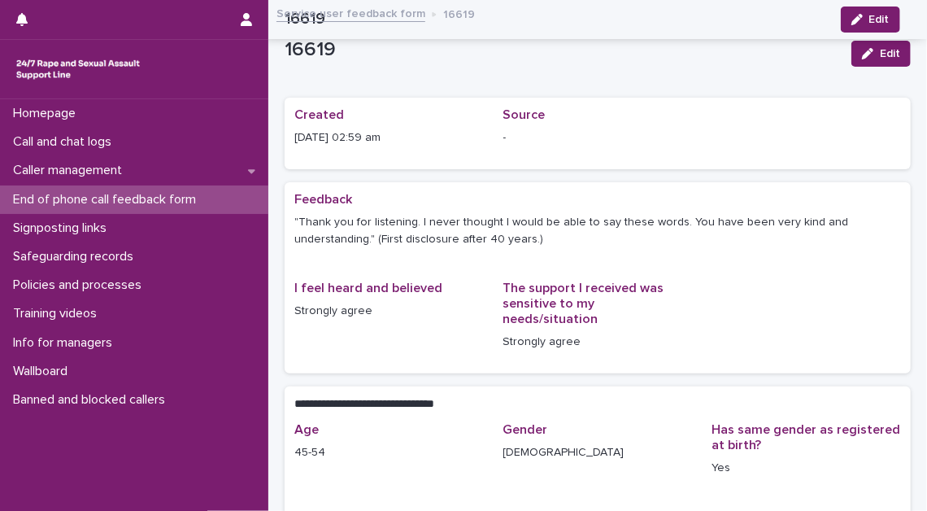
scroll to position [267, 0]
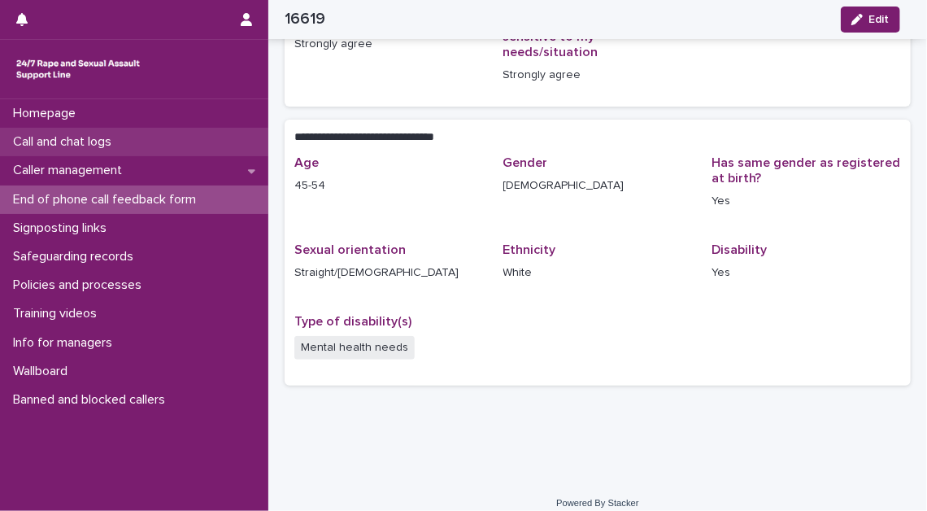
click at [161, 148] on div "Call and chat logs" at bounding box center [134, 142] width 268 height 28
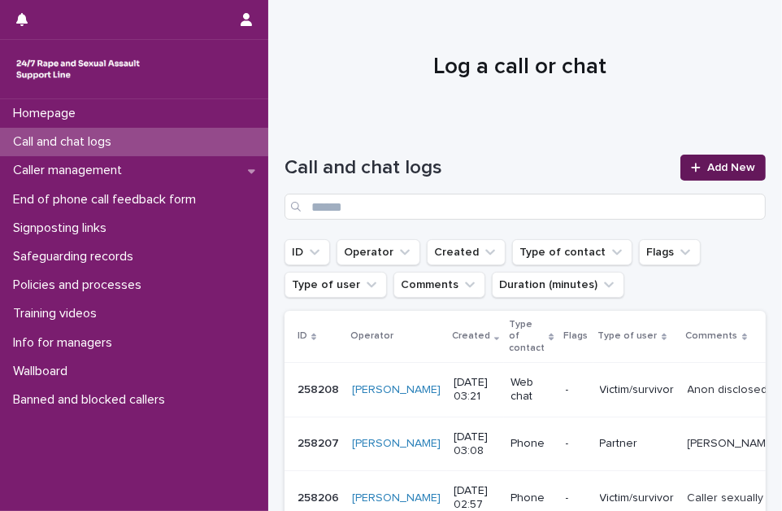
click at [712, 173] on link "Add New" at bounding box center [723, 168] width 85 height 26
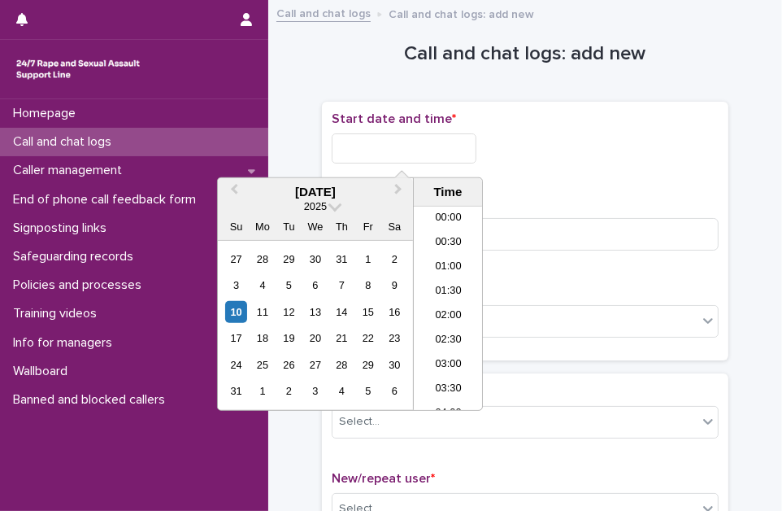
click at [446, 154] on input "text" at bounding box center [404, 148] width 145 height 30
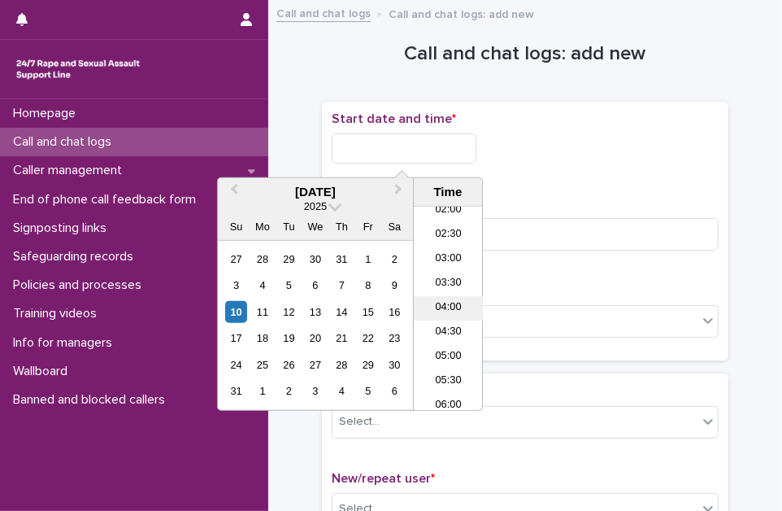
click at [449, 308] on li "04:00" at bounding box center [448, 308] width 69 height 24
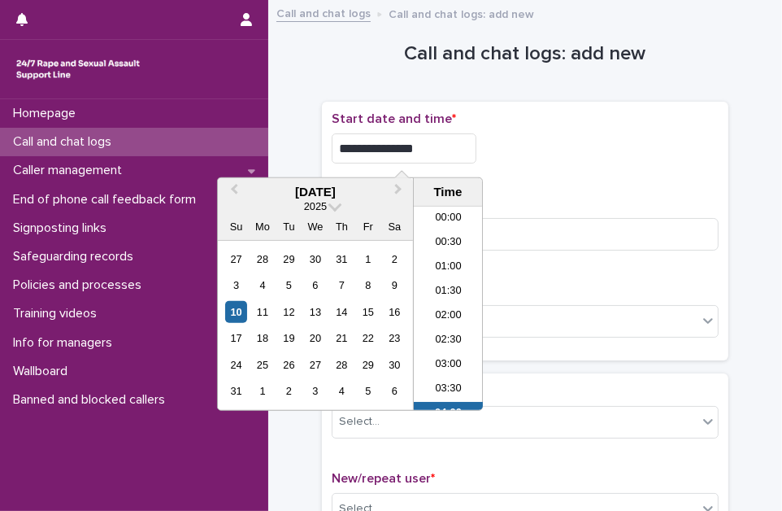
click at [441, 155] on input "**********" at bounding box center [404, 148] width 145 height 30
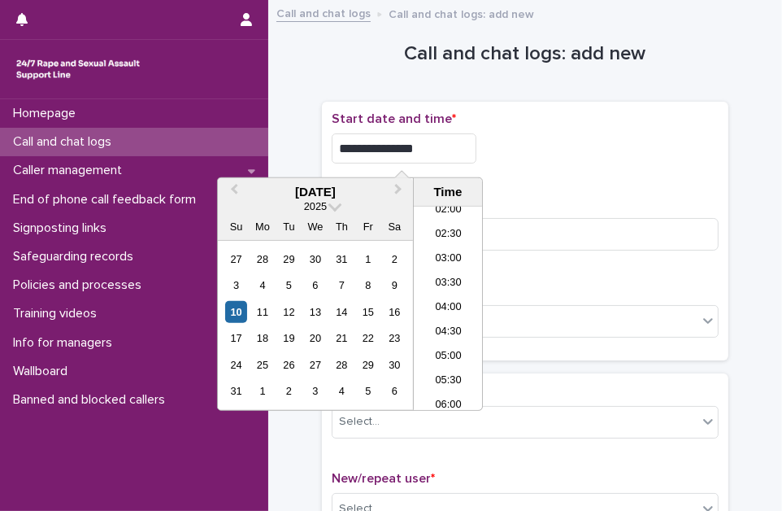
type input "**********"
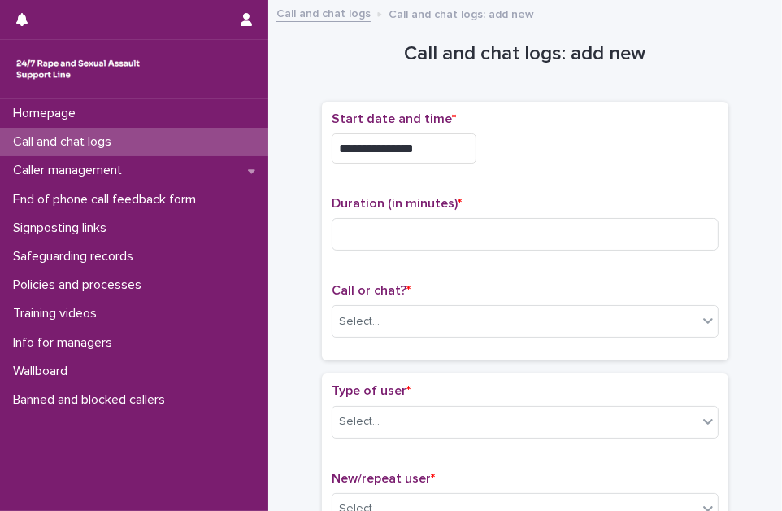
click at [609, 164] on div "**********" at bounding box center [525, 143] width 387 height 65
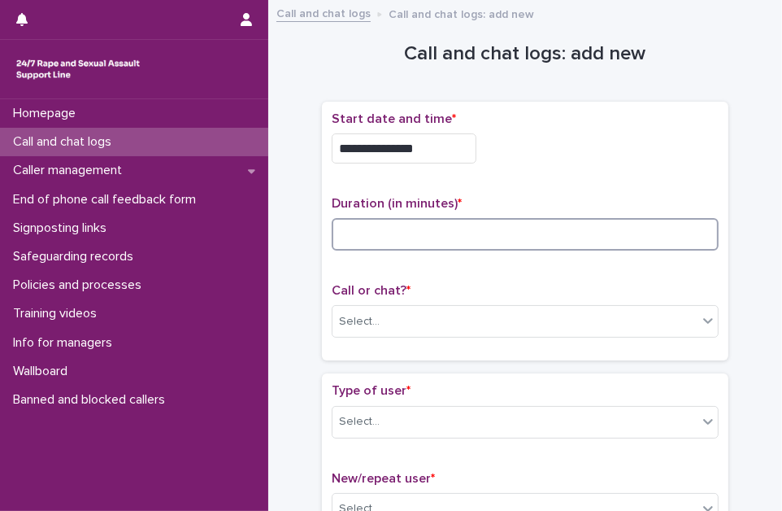
click at [483, 224] on input at bounding box center [525, 234] width 387 height 33
type input "*"
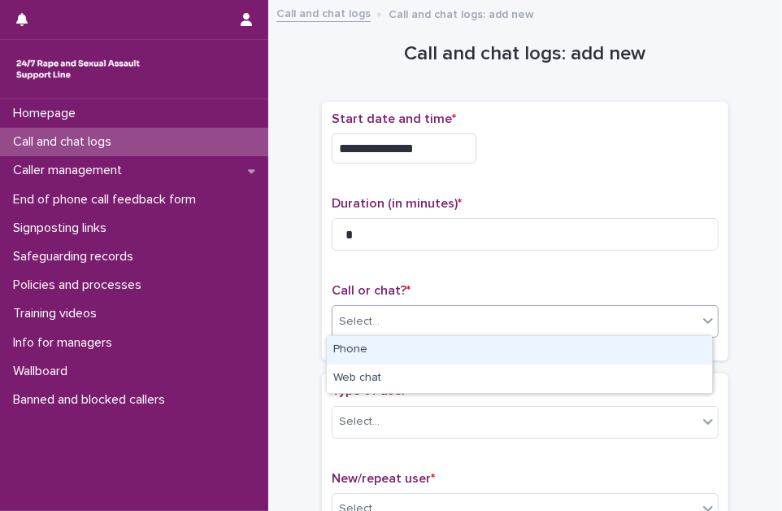
click at [426, 321] on div "Select..." at bounding box center [515, 321] width 365 height 27
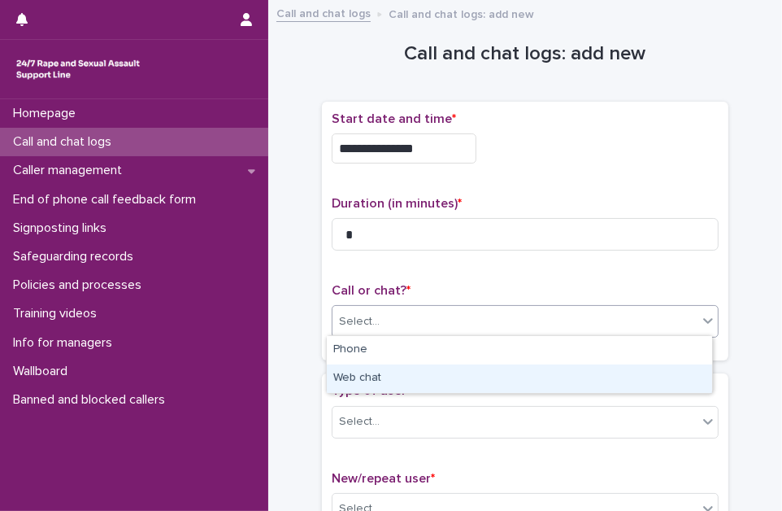
click at [418, 380] on div "Web chat" at bounding box center [520, 378] width 386 height 28
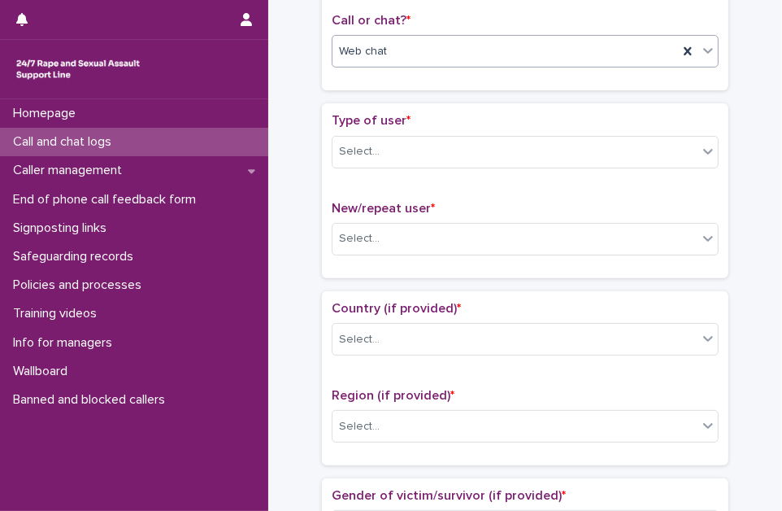
scroll to position [295, 0]
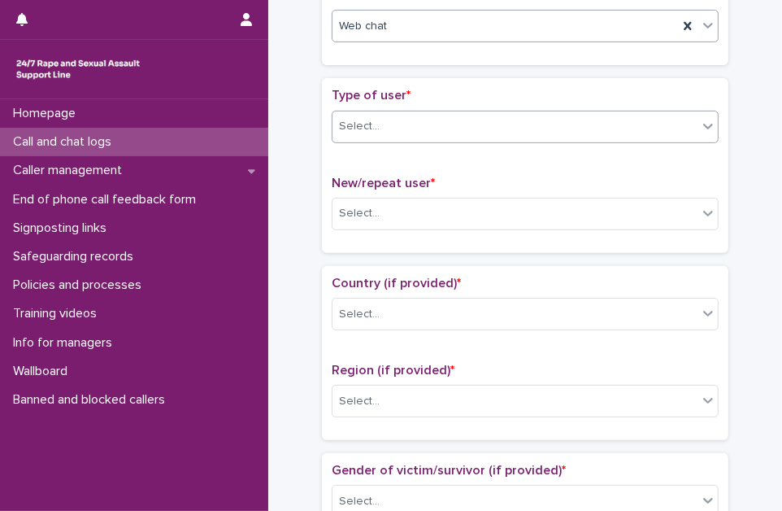
click at [490, 123] on div "Select..." at bounding box center [515, 126] width 365 height 27
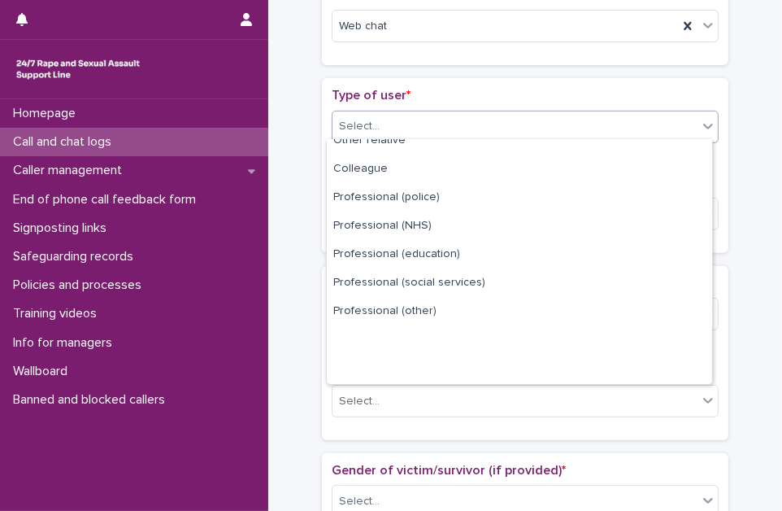
scroll to position [182, 0]
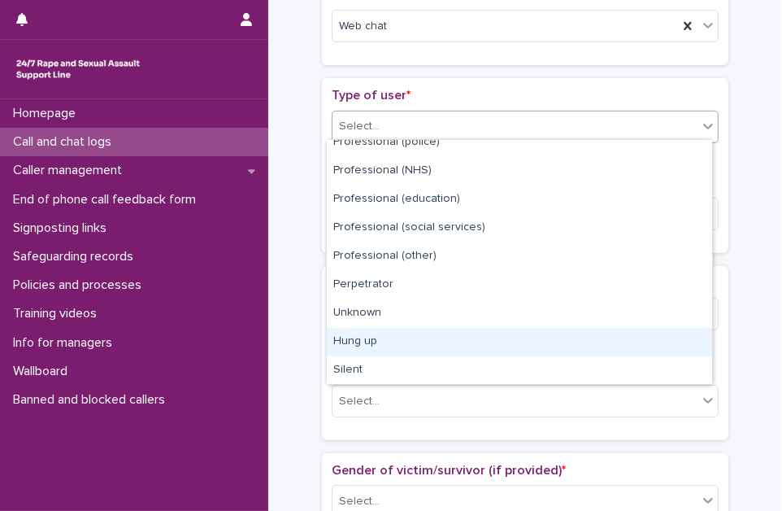
click at [464, 345] on div "Hung up" at bounding box center [520, 342] width 386 height 28
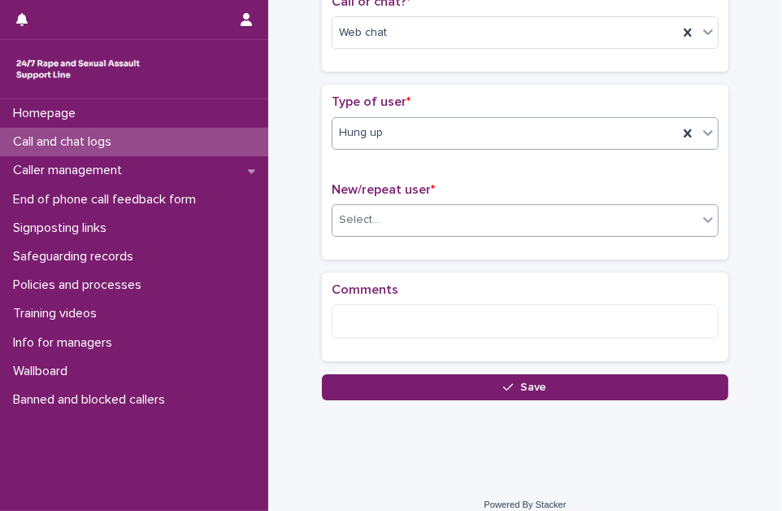
scroll to position [295, 0]
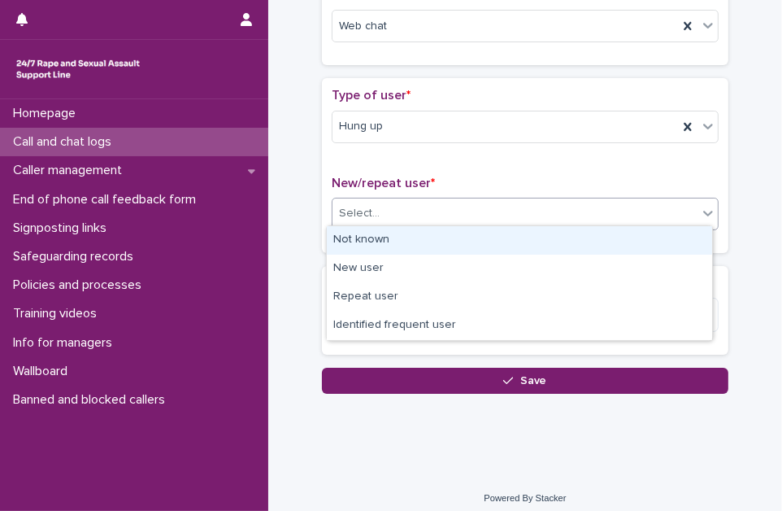
click at [482, 212] on div "Select..." at bounding box center [515, 213] width 365 height 27
click at [478, 236] on div "Not known" at bounding box center [520, 240] width 386 height 28
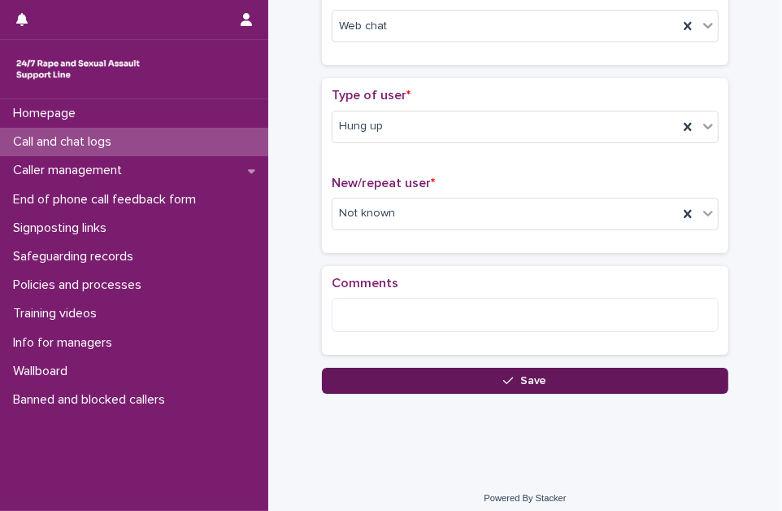
click at [467, 379] on button "Save" at bounding box center [525, 381] width 407 height 26
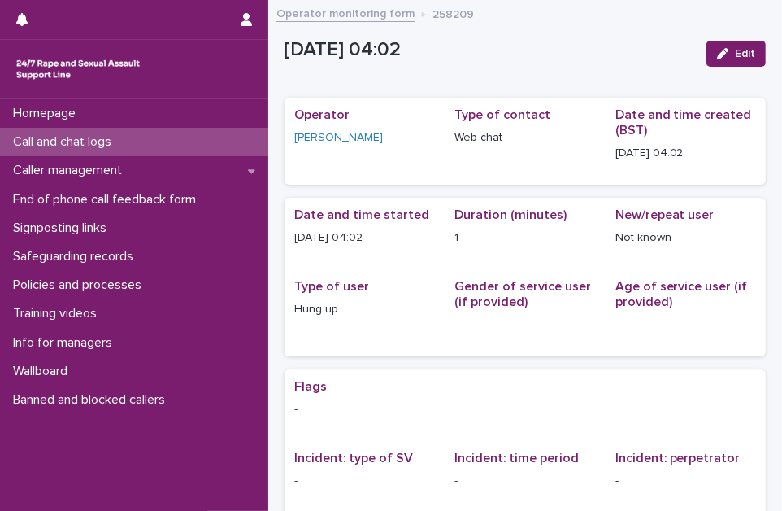
click at [117, 142] on p "Call and chat logs" at bounding box center [66, 141] width 118 height 15
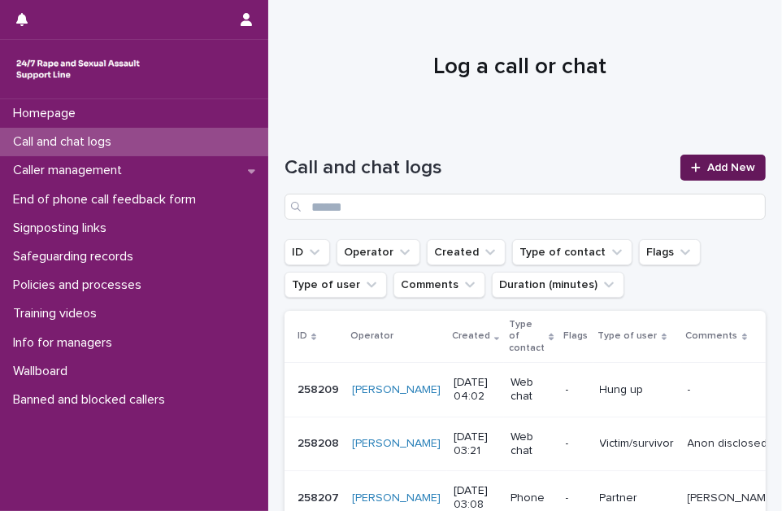
click at [723, 162] on span "Add New" at bounding box center [732, 167] width 48 height 11
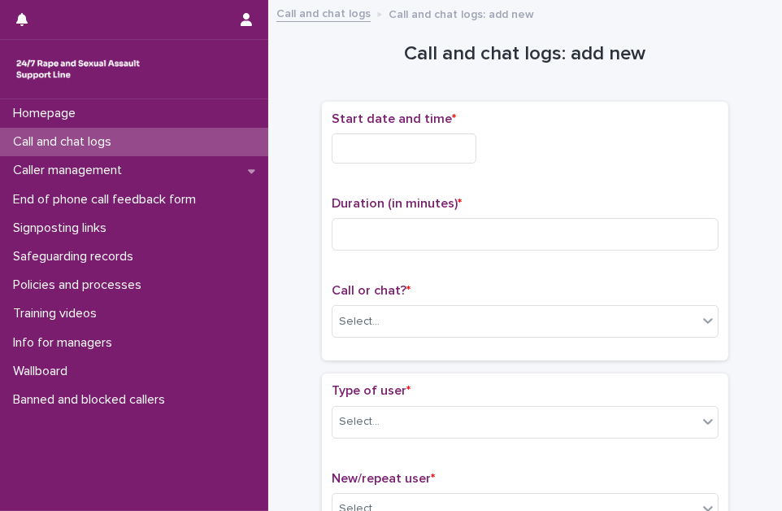
click at [438, 147] on input "text" at bounding box center [404, 148] width 145 height 30
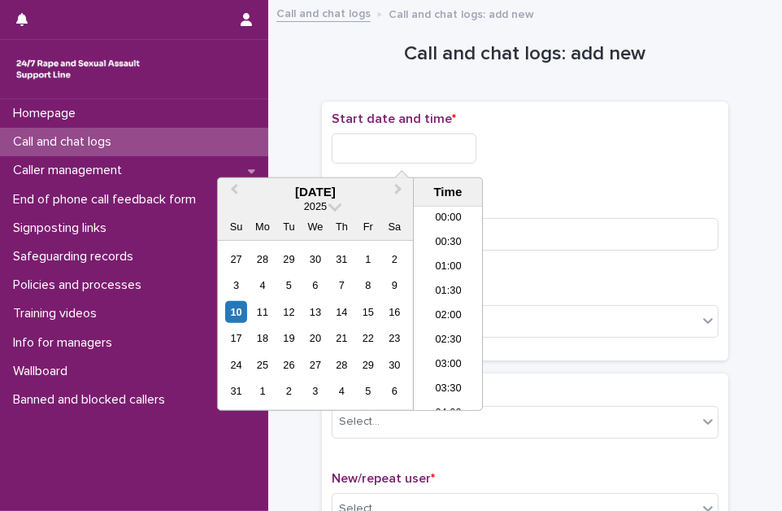
scroll to position [106, 0]
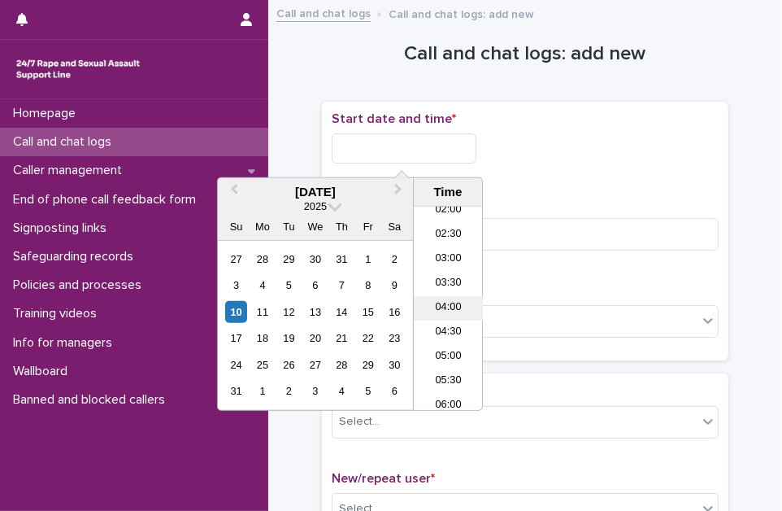
click at [455, 305] on li "04:00" at bounding box center [448, 308] width 69 height 24
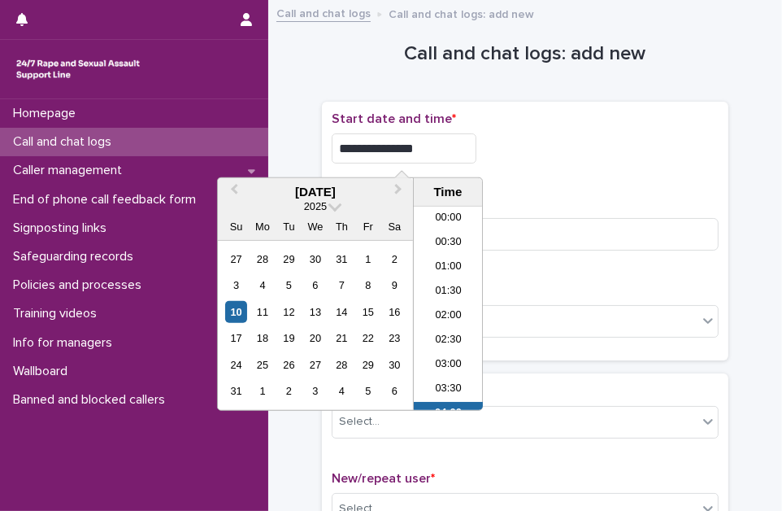
click at [434, 151] on input "**********" at bounding box center [404, 148] width 145 height 30
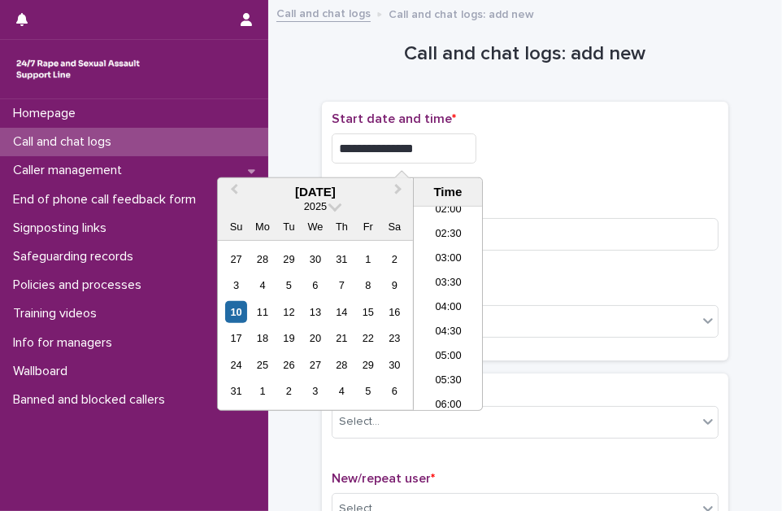
type input "**********"
click at [617, 160] on div "**********" at bounding box center [525, 148] width 387 height 30
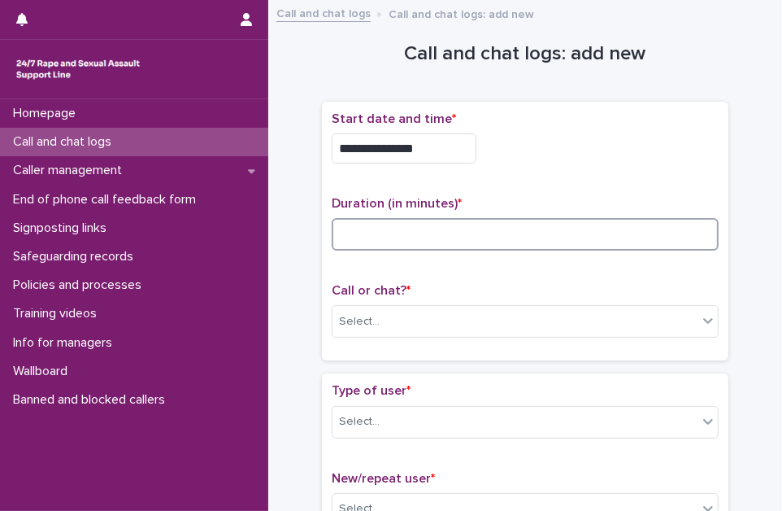
click at [491, 229] on input at bounding box center [525, 234] width 387 height 33
type input "*"
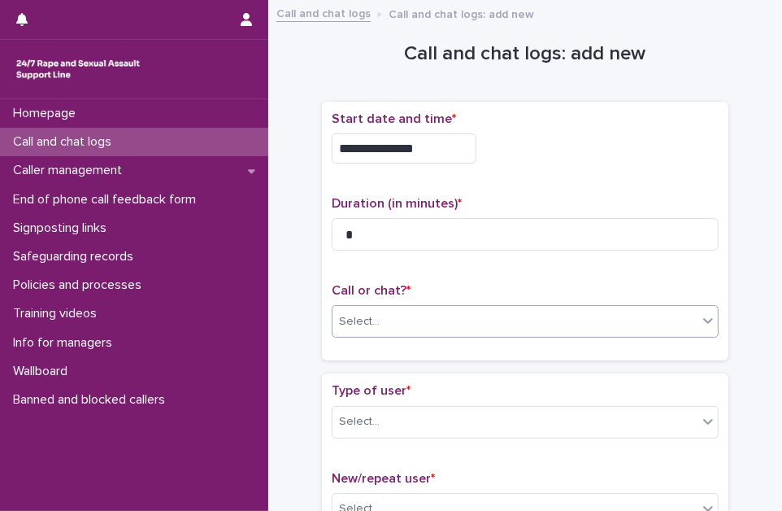
click at [472, 319] on div "Select..." at bounding box center [515, 321] width 365 height 27
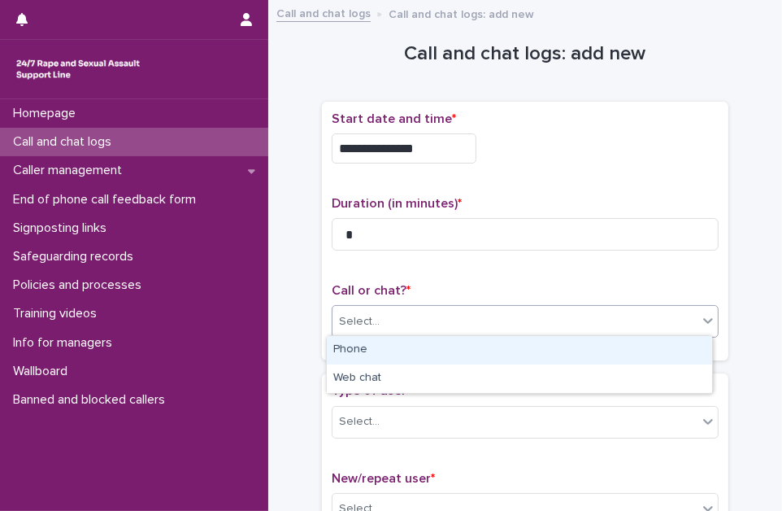
click at [465, 353] on div "Phone" at bounding box center [520, 350] width 386 height 28
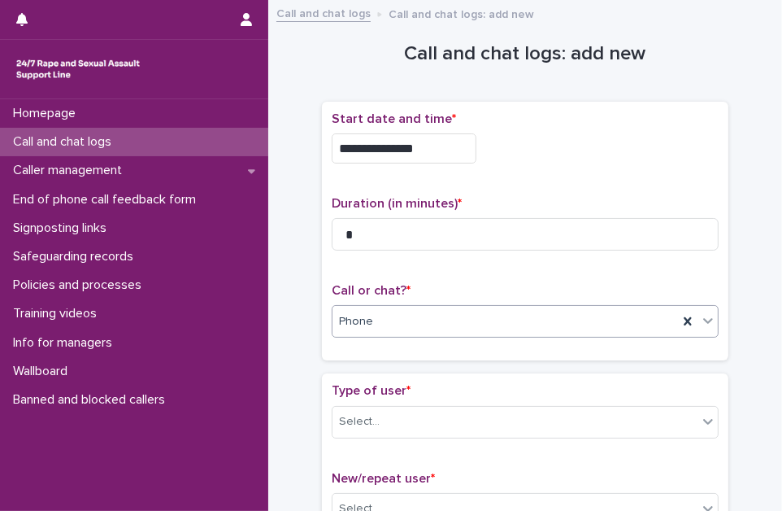
click at [465, 323] on div "Phone" at bounding box center [506, 321] width 346 height 27
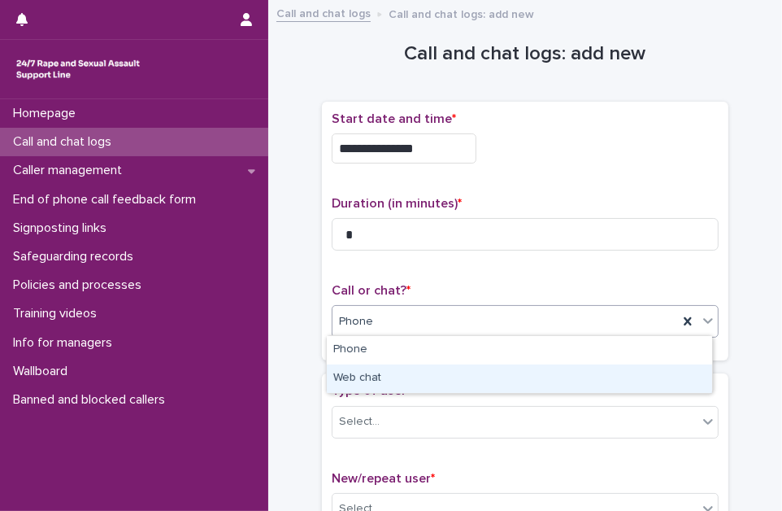
click at [457, 376] on div "Web chat" at bounding box center [520, 378] width 386 height 28
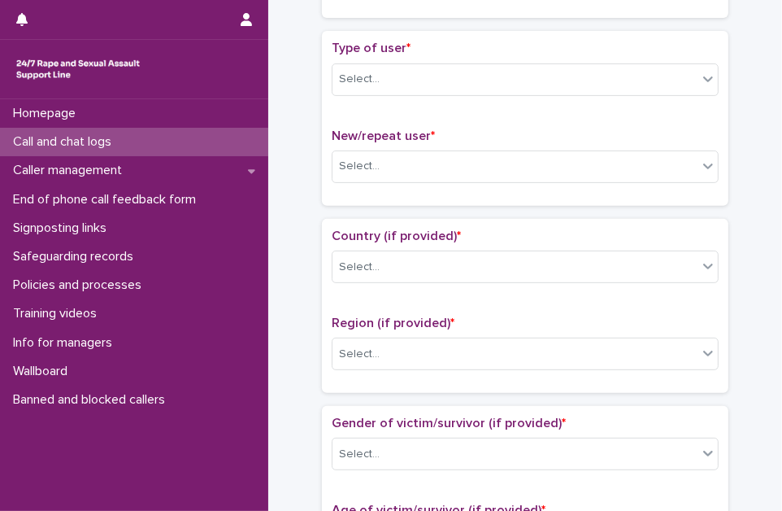
scroll to position [369, 0]
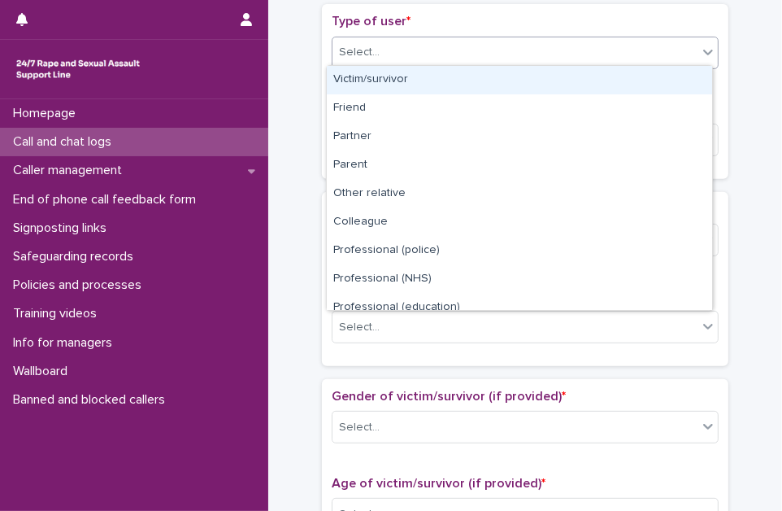
click at [477, 47] on div "Select..." at bounding box center [515, 52] width 365 height 27
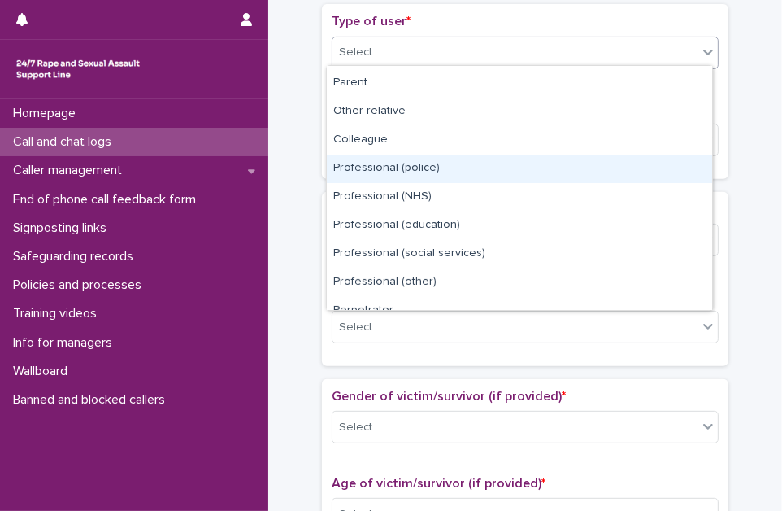
scroll to position [182, 0]
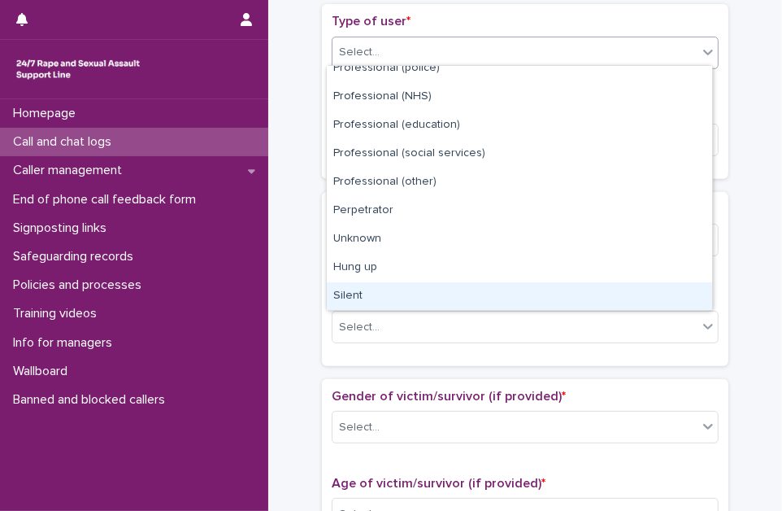
click at [454, 284] on div "Silent" at bounding box center [520, 296] width 386 height 28
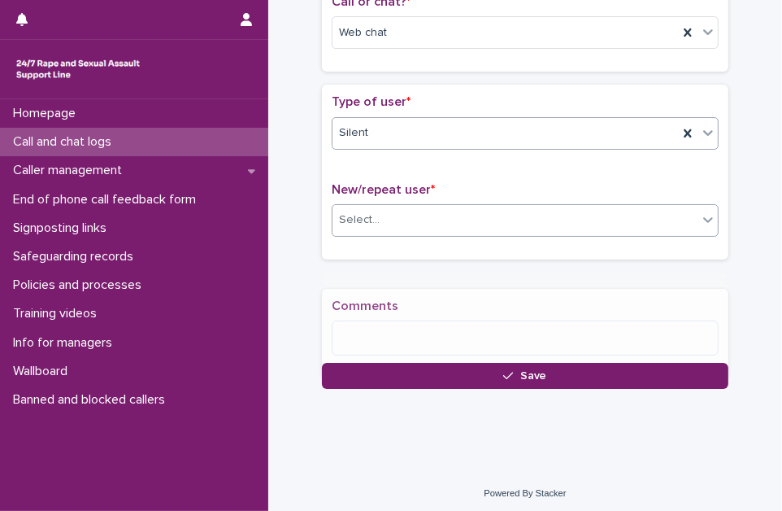
scroll to position [299, 0]
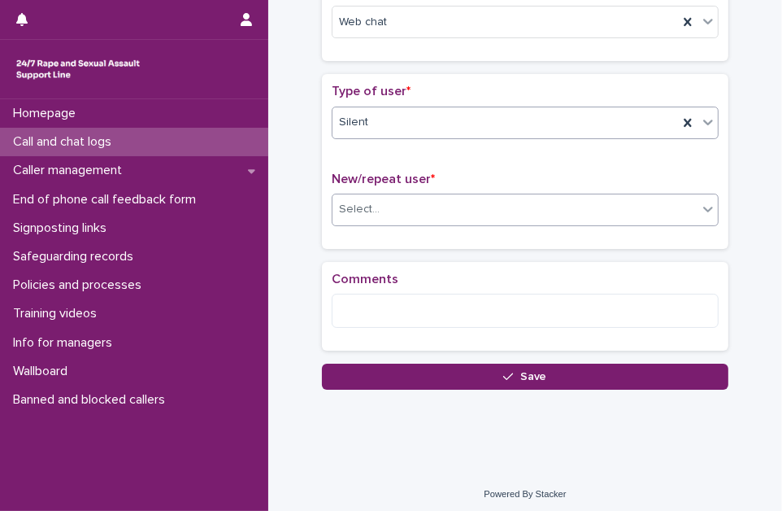
click at [460, 202] on div "Select..." at bounding box center [515, 209] width 365 height 27
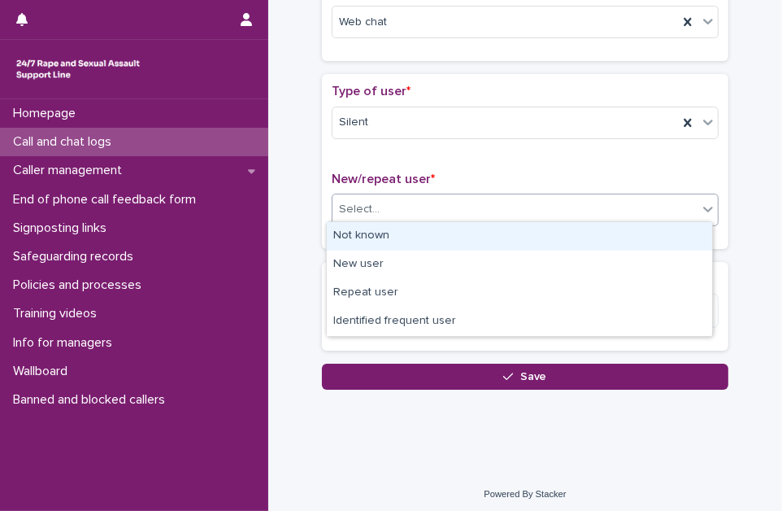
click at [448, 234] on div "Not known" at bounding box center [520, 236] width 386 height 28
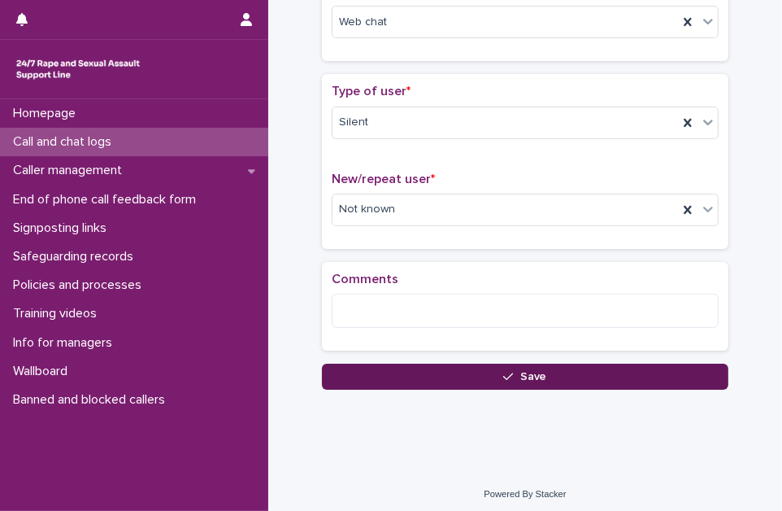
click at [442, 380] on button "Save" at bounding box center [525, 377] width 407 height 26
